Goal: Find specific page/section: Find specific page/section

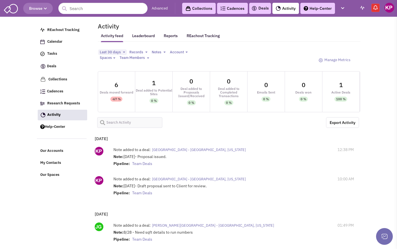
select select
click at [262, 8] on link "Deals" at bounding box center [260, 8] width 17 height 7
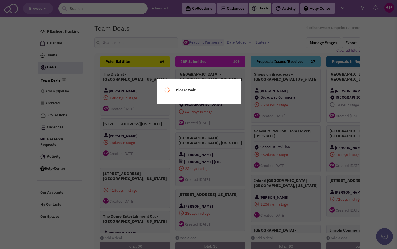
select select "1896"
select select
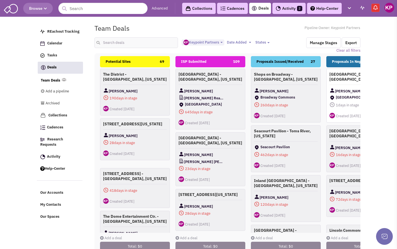
click at [294, 5] on link "Activity 2" at bounding box center [289, 8] width 33 height 11
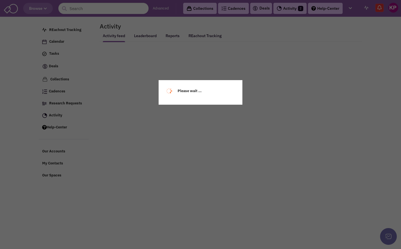
select select
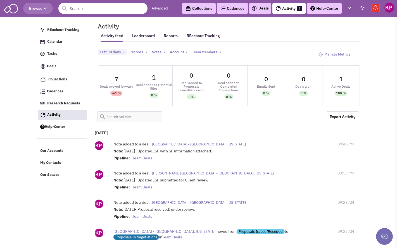
select select
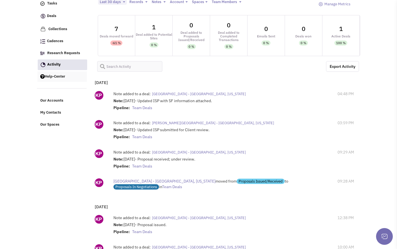
scroll to position [56, 0]
